Goal: Task Accomplishment & Management: Manage account settings

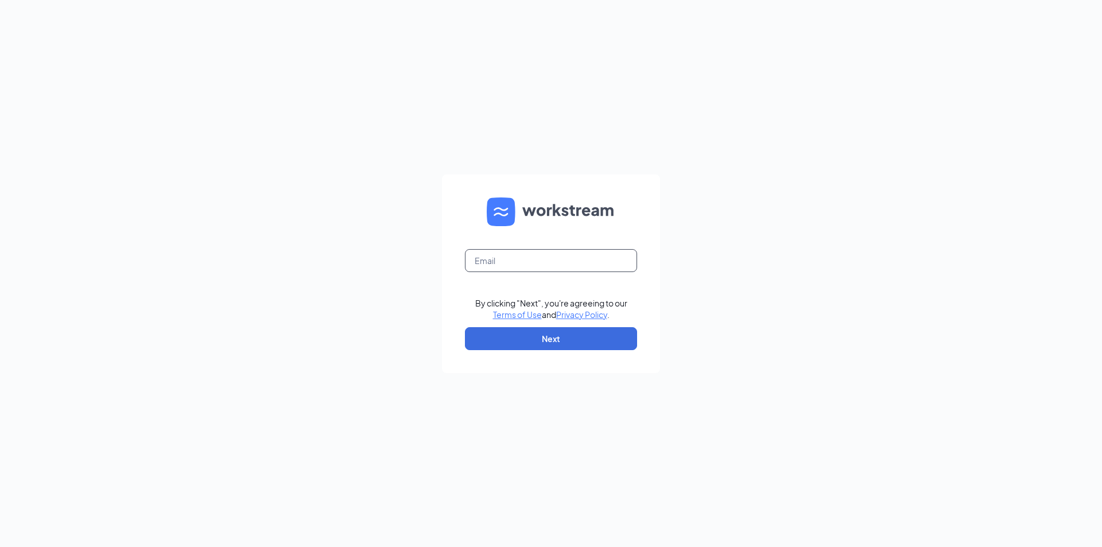
click at [517, 258] on input "text" at bounding box center [551, 260] width 172 height 23
type input "[EMAIL_ADDRESS][DOMAIN_NAME]"
click at [513, 341] on button "Next" at bounding box center [551, 338] width 172 height 23
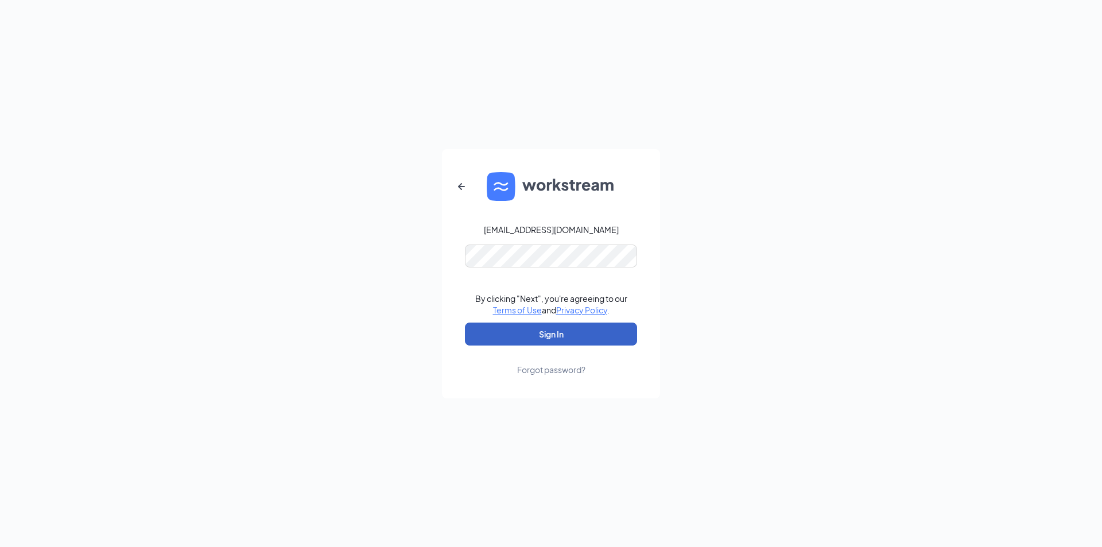
click at [492, 343] on button "Sign In" at bounding box center [551, 334] width 172 height 23
click at [489, 330] on button "Sign In" at bounding box center [551, 334] width 172 height 23
click at [523, 235] on form "koenigc@dbcno.com Credential mismatches. By clicking "Next", you're agreeing to…" at bounding box center [551, 273] width 218 height 249
click at [461, 272] on form "koenigc@dbcno.com Credential mismatches. By clicking "Next", you're agreeing to…" at bounding box center [551, 273] width 218 height 249
click at [582, 339] on button "Sign In" at bounding box center [551, 334] width 172 height 23
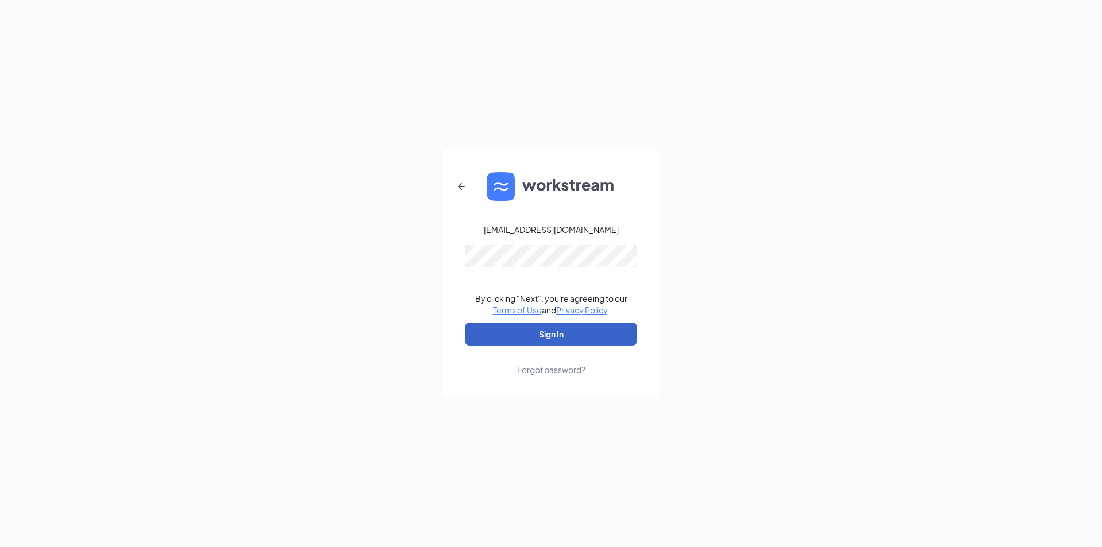
click at [504, 325] on button "Sign In" at bounding box center [551, 334] width 172 height 23
click at [549, 370] on div "Forgot password?" at bounding box center [551, 369] width 68 height 11
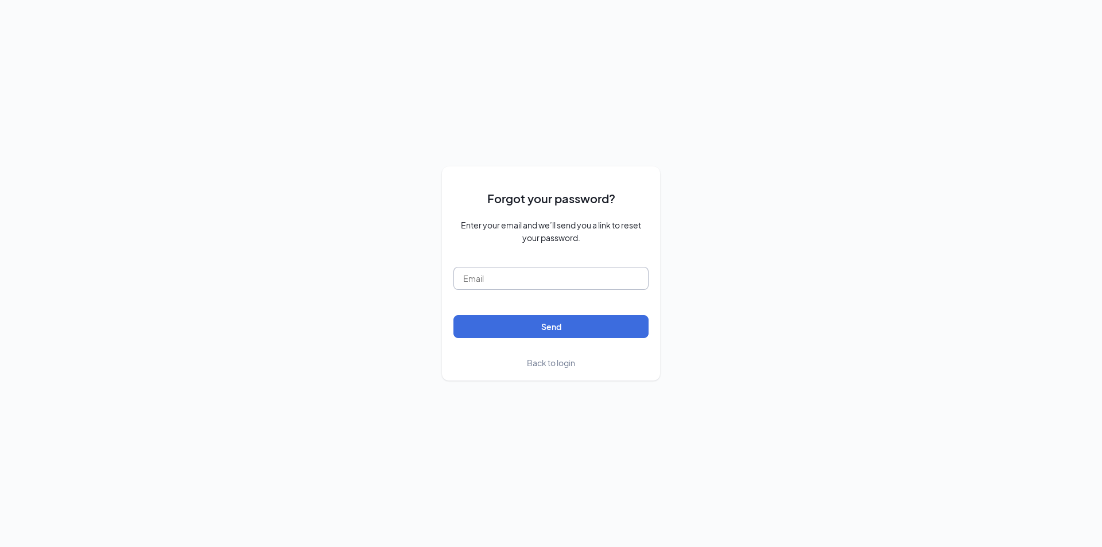
click at [496, 268] on input "text" at bounding box center [551, 278] width 195 height 23
type input "koenigc@dbcno.com"
click at [506, 319] on button "Send" at bounding box center [551, 326] width 195 height 23
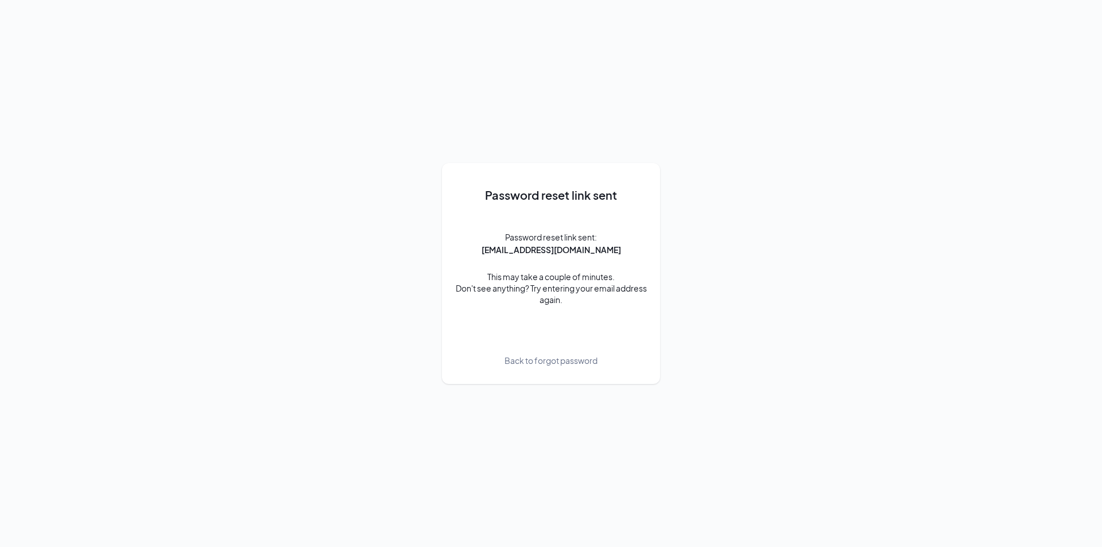
click at [550, 363] on span "Back to forgot password" at bounding box center [551, 360] width 93 height 13
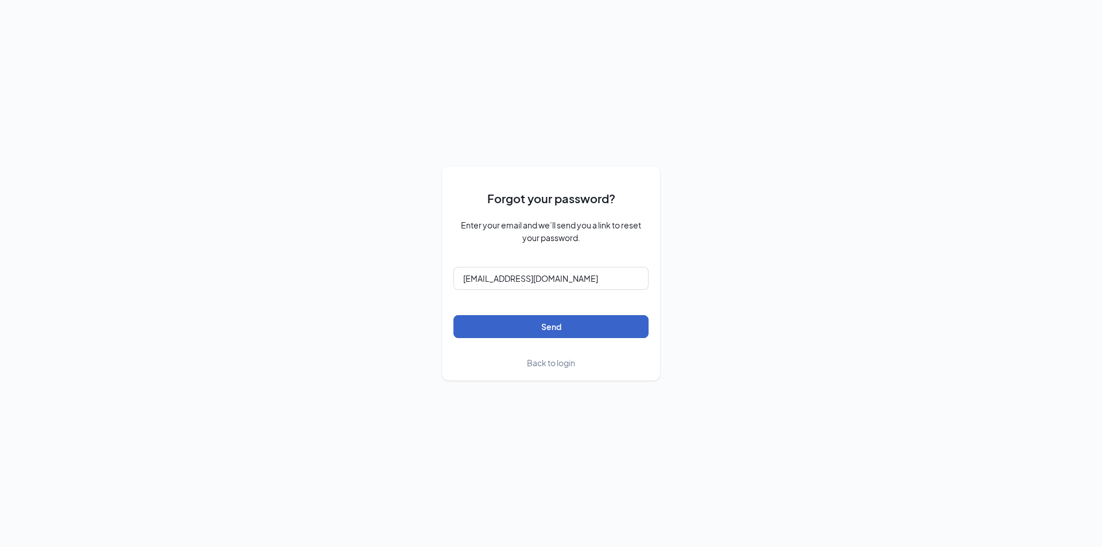
click at [550, 327] on button "Send" at bounding box center [551, 326] width 195 height 23
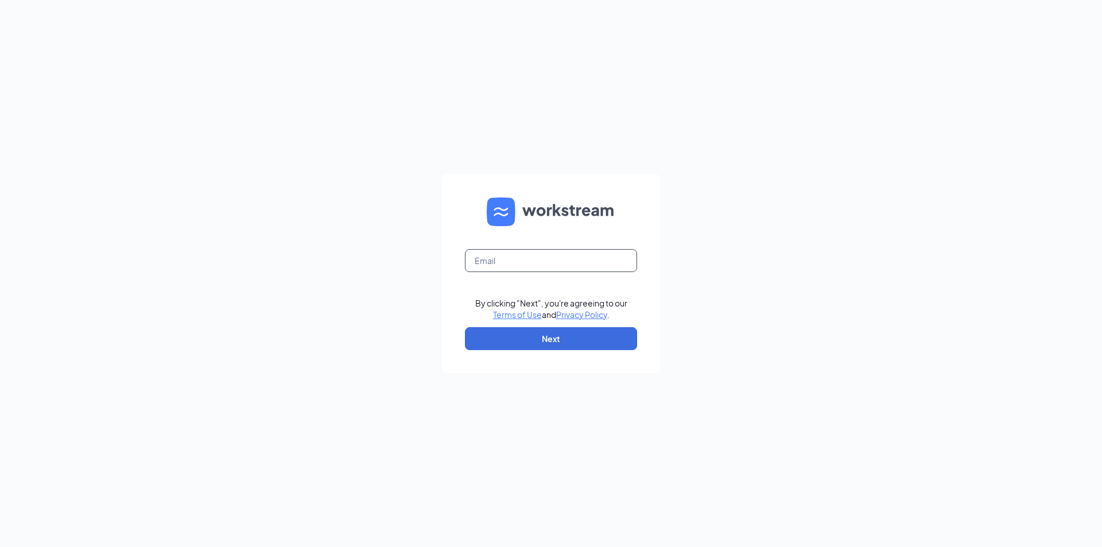
click at [505, 268] on input "text" at bounding box center [551, 260] width 172 height 23
type input "[EMAIL_ADDRESS][DOMAIN_NAME]"
click at [521, 340] on button "Next" at bounding box center [551, 338] width 172 height 23
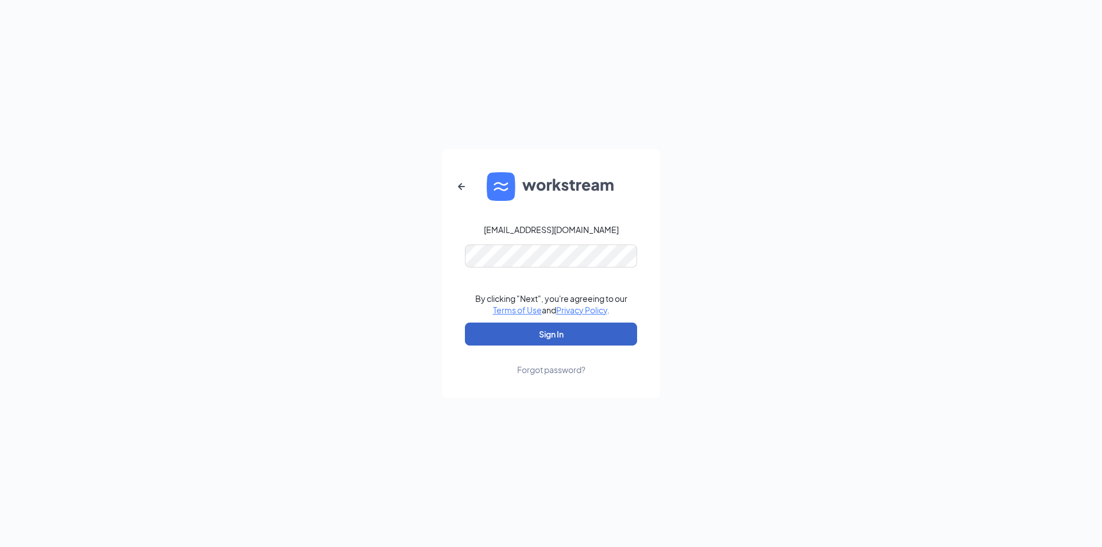
click at [527, 338] on button "Sign In" at bounding box center [551, 334] width 172 height 23
click at [508, 331] on button "Sign In" at bounding box center [551, 334] width 172 height 23
click at [530, 368] on div "Forgot password?" at bounding box center [551, 369] width 68 height 11
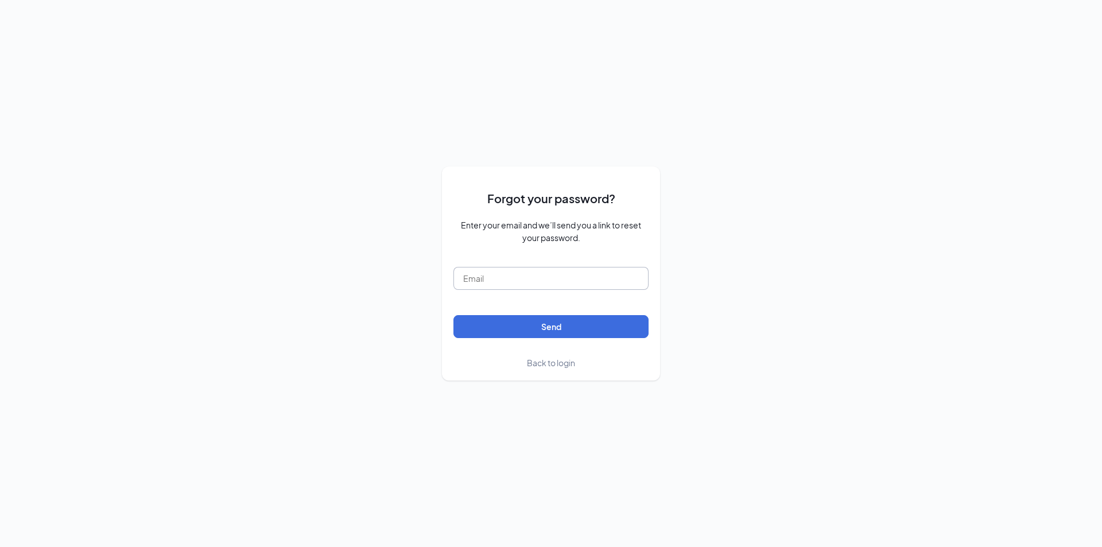
click at [473, 276] on input "text" at bounding box center [551, 278] width 195 height 23
type input "koenigc@dbcno.com"
click at [477, 334] on button "Send" at bounding box center [551, 326] width 195 height 23
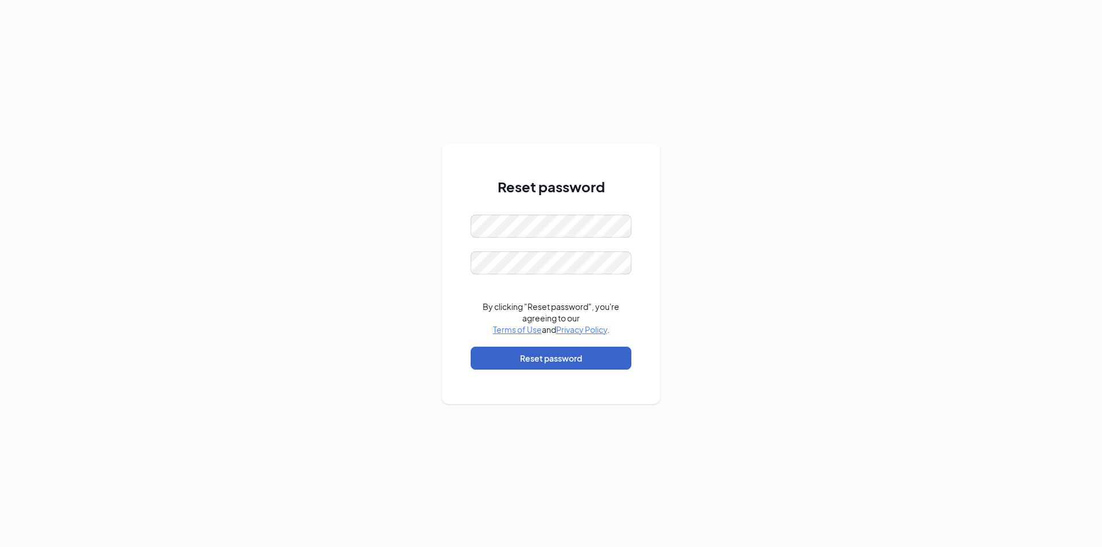
click at [527, 363] on button "Reset password" at bounding box center [551, 358] width 161 height 23
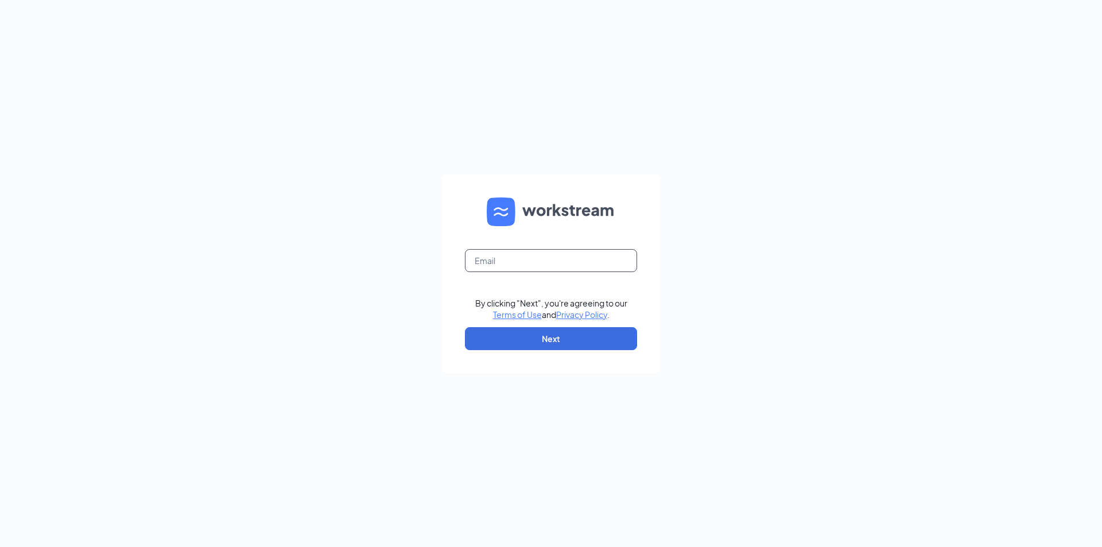
click at [551, 259] on input "text" at bounding box center [551, 260] width 172 height 23
type input "[EMAIL_ADDRESS][DOMAIN_NAME]"
click at [500, 347] on button "Next" at bounding box center [551, 338] width 172 height 23
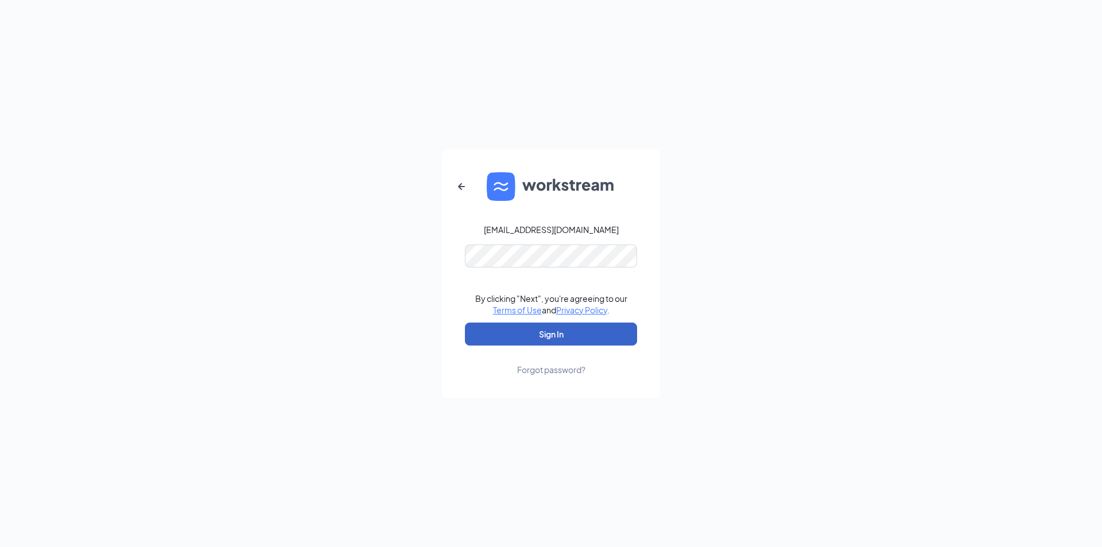
click at [509, 339] on button "Sign In" at bounding box center [551, 334] width 172 height 23
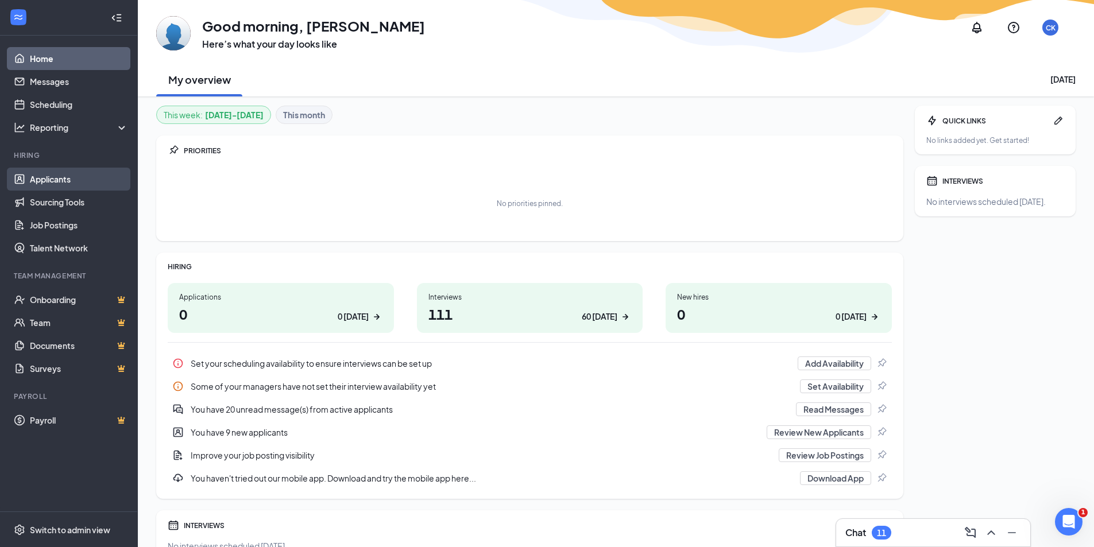
click at [65, 181] on link "Applicants" at bounding box center [79, 179] width 98 height 23
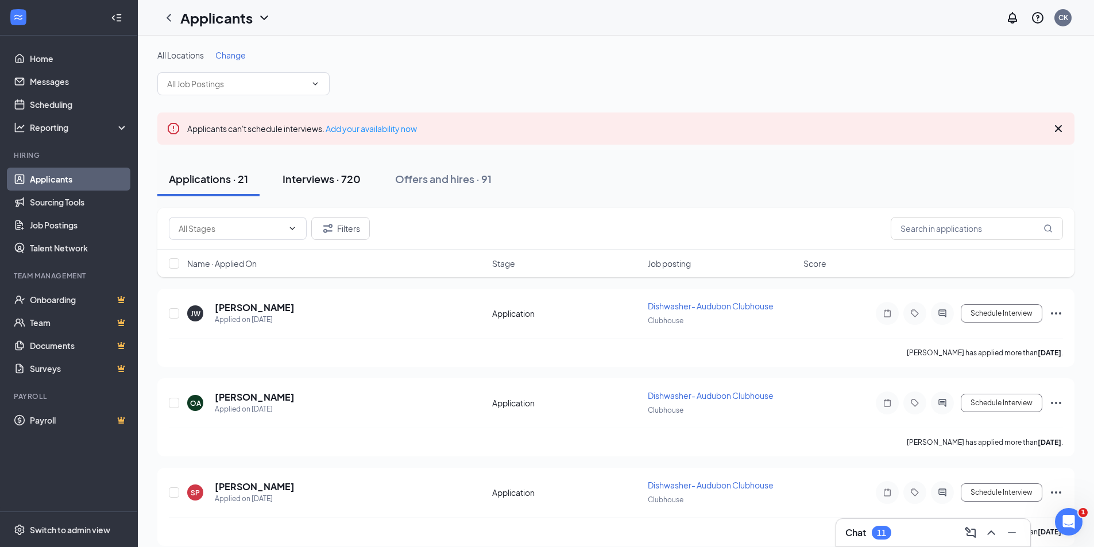
click at [311, 185] on div "Interviews · 720" at bounding box center [322, 179] width 78 height 14
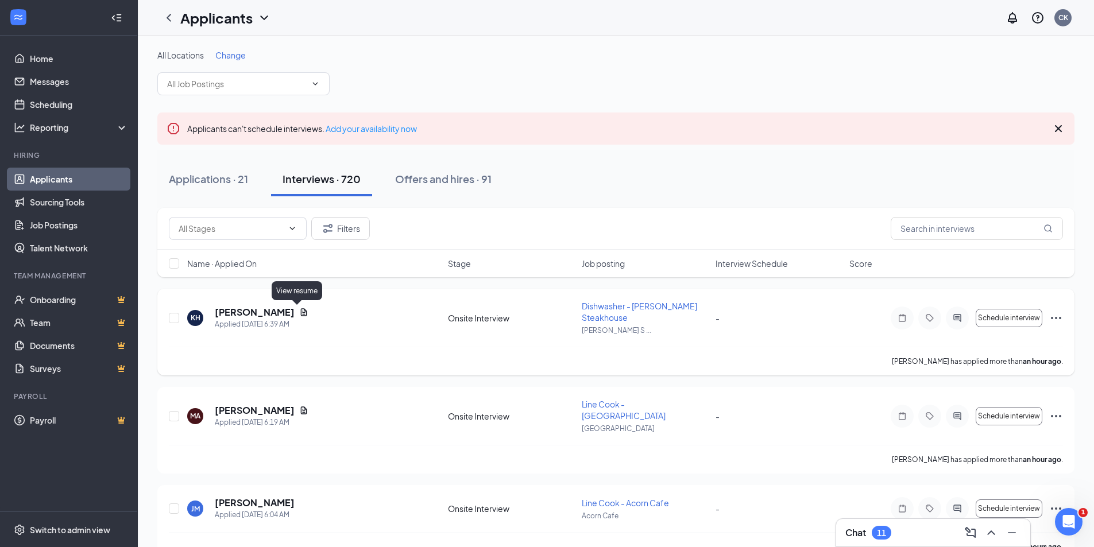
click at [301, 312] on icon "Document" at bounding box center [304, 311] width 6 height 7
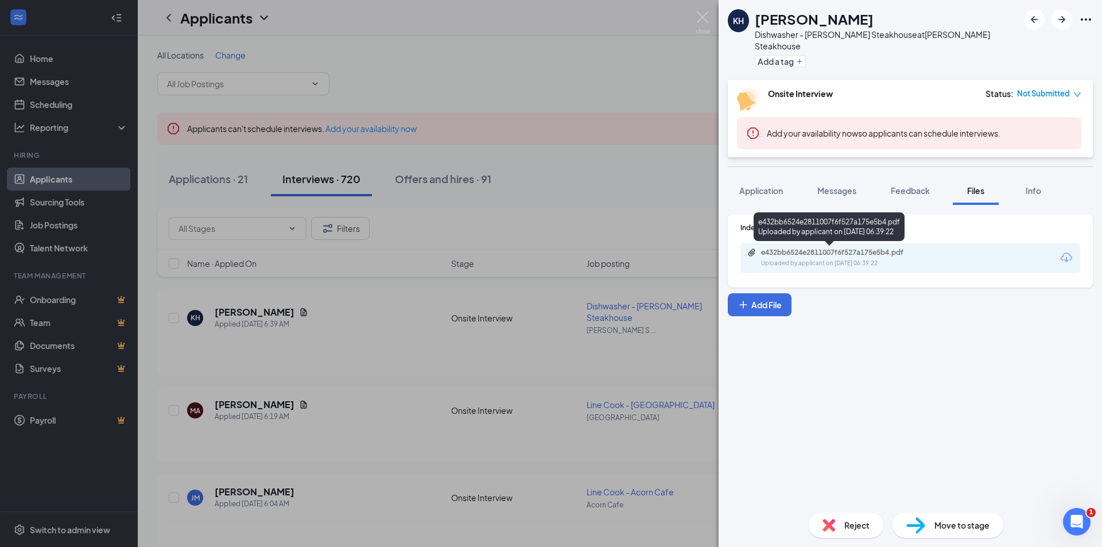
click at [795, 253] on div "e432bb6524e2811007f6f527a175e5b4.pdf" at bounding box center [841, 252] width 161 height 9
click at [690, 12] on div "KH Kenneth Holmes Dishwasher - Dickie Brennan's Steakhouse at Dickie Brennan's …" at bounding box center [551, 273] width 1102 height 547
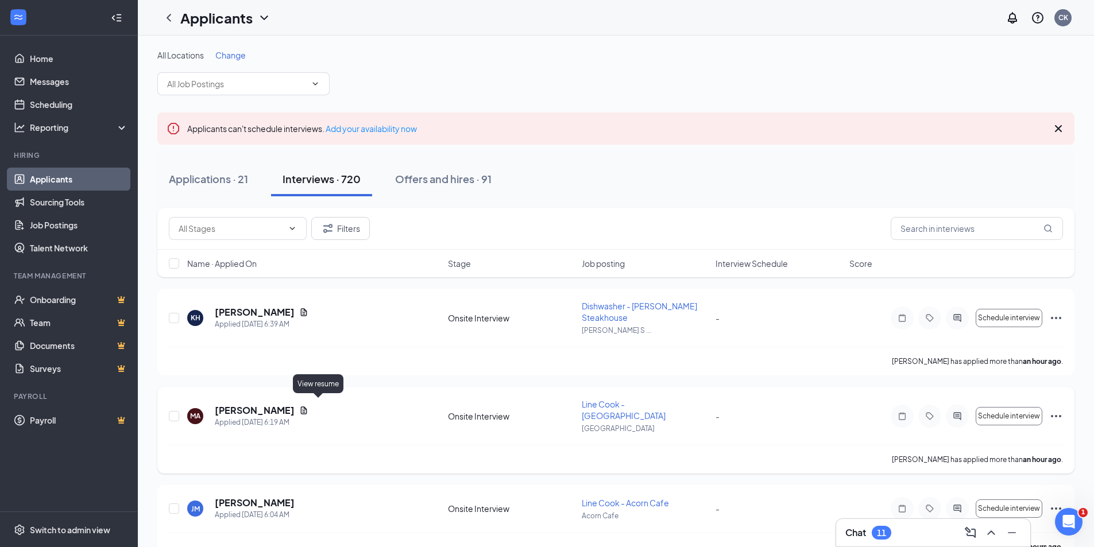
click at [308, 406] on icon "Document" at bounding box center [303, 410] width 9 height 9
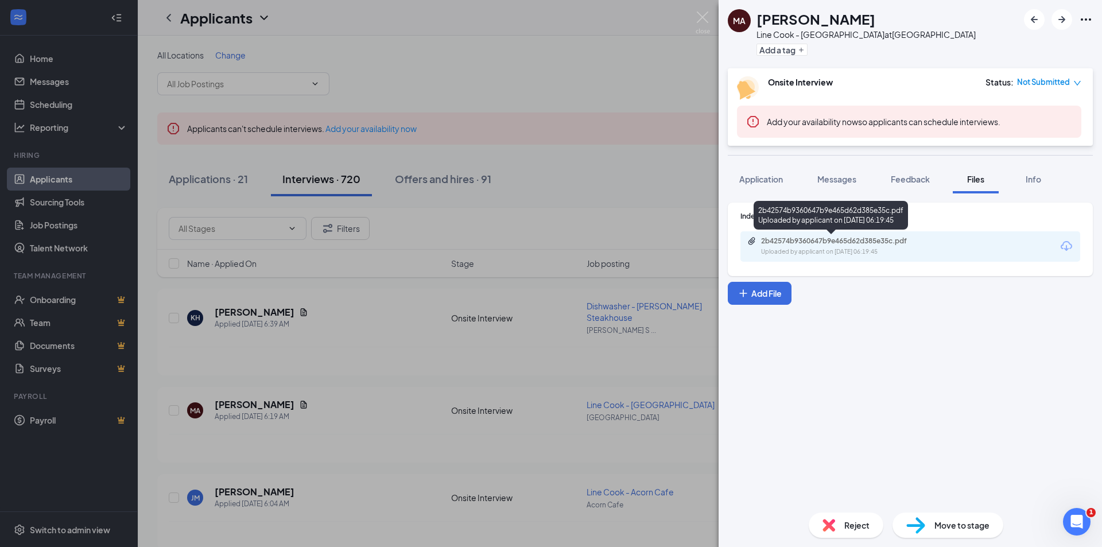
click at [853, 241] on div "2b42574b9360647b9e465d62d385e35c.pdf" at bounding box center [841, 241] width 161 height 9
click at [701, 26] on img at bounding box center [703, 22] width 14 height 22
